Goal: Communication & Community: Answer question/provide support

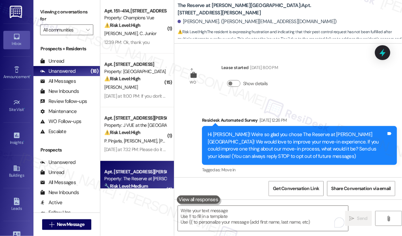
scroll to position [1614, 0]
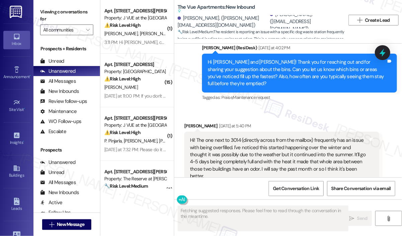
scroll to position [573, 0]
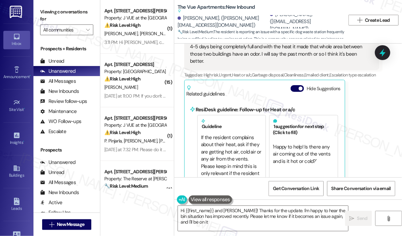
type textarea "Hi {{first_name}} and Matthew! Thanks for the update. I'm happy to hear the bin…"
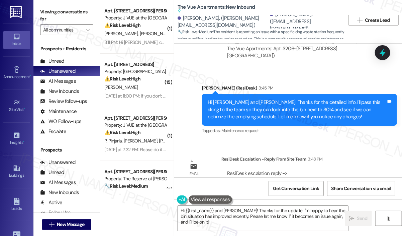
scroll to position [809, 0]
